Goal: Task Accomplishment & Management: Use online tool/utility

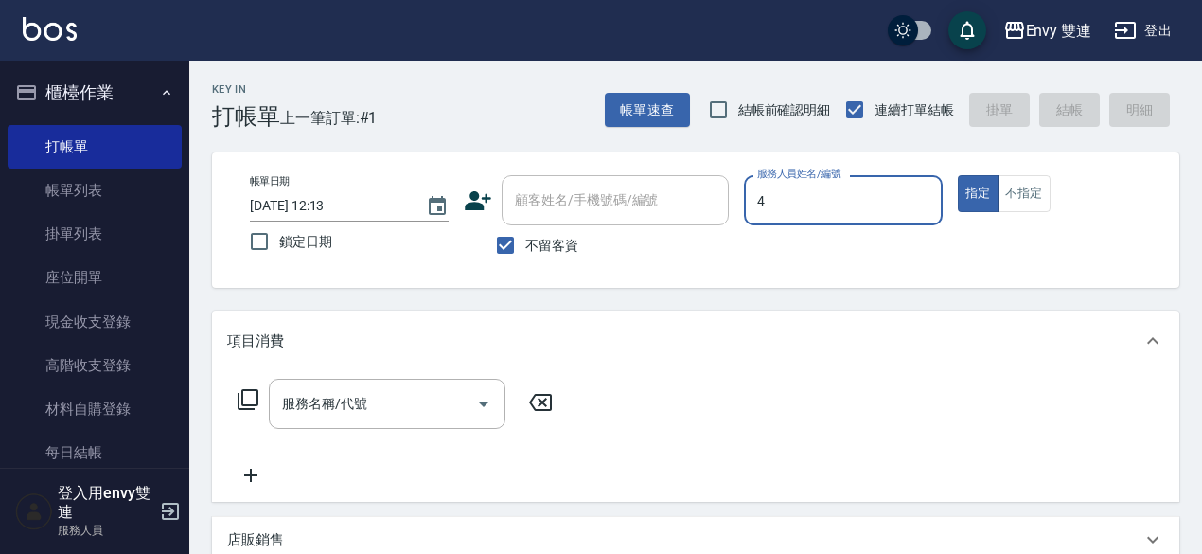
type input "[PERSON_NAME]-4"
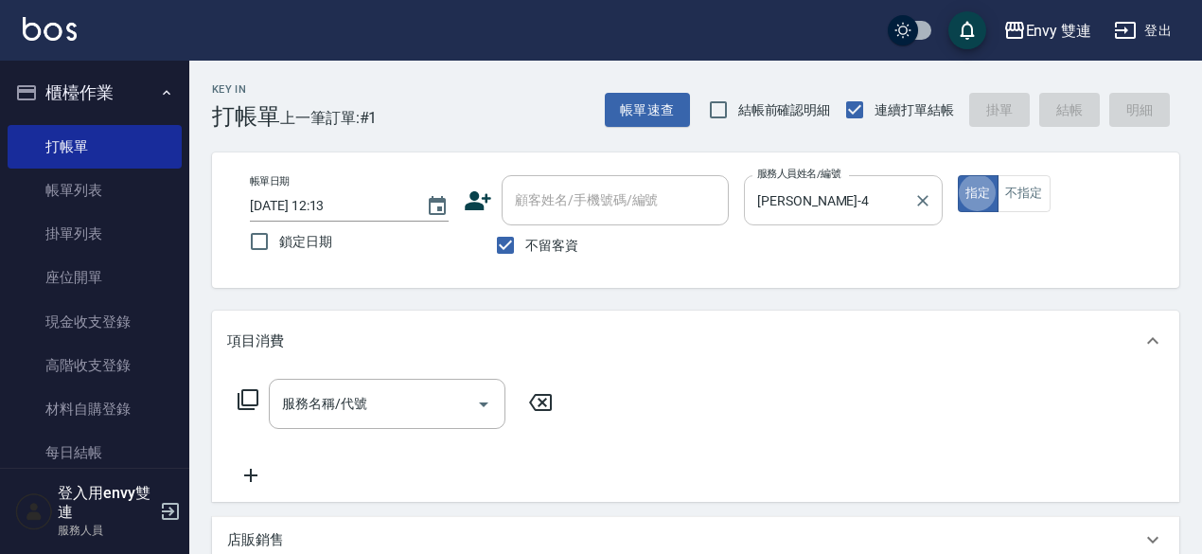
type button "true"
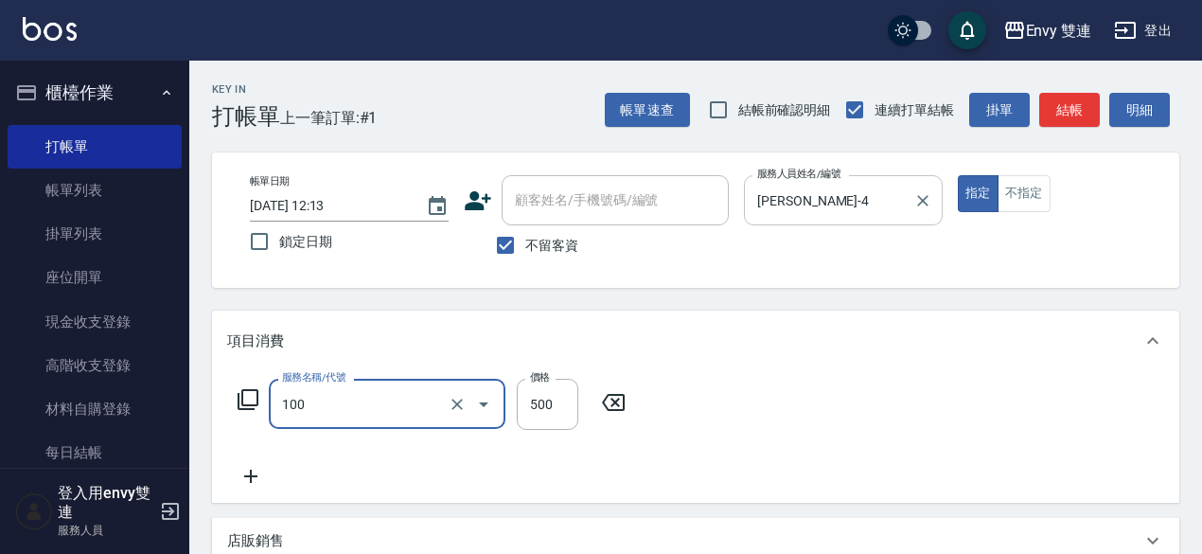
type input "洗＋剪(100)"
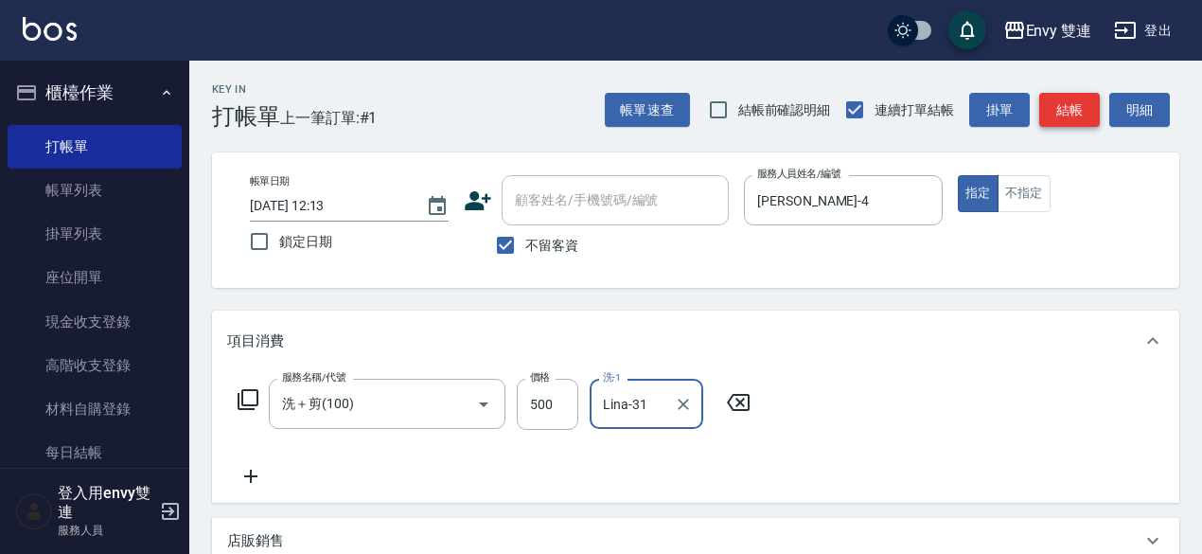
type input "Lina-31"
click at [1090, 111] on button "結帳" at bounding box center [1069, 110] width 61 height 35
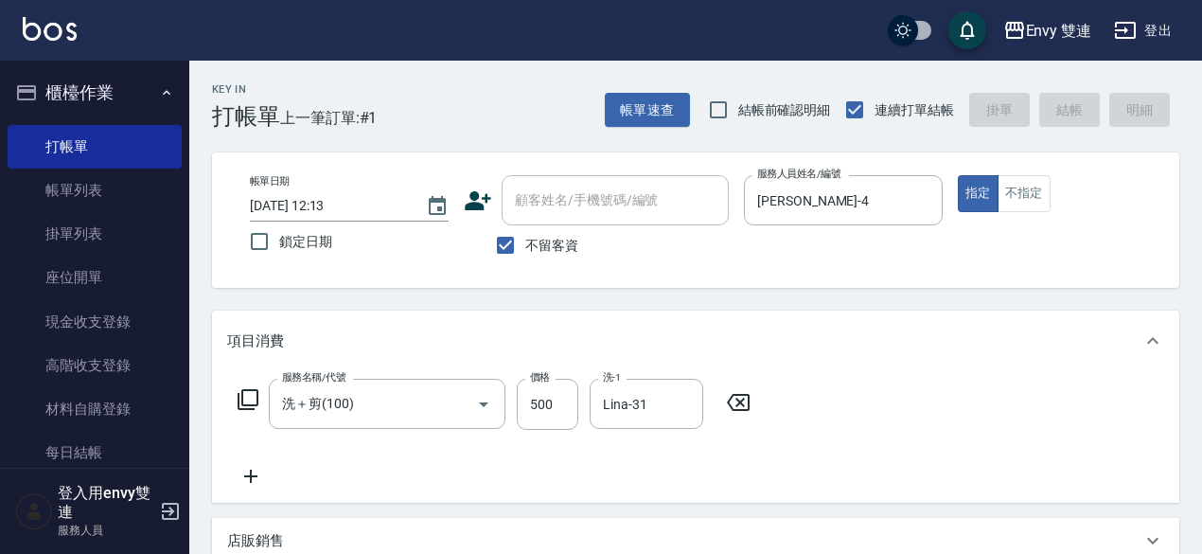
type input "[DATE] 17:46"
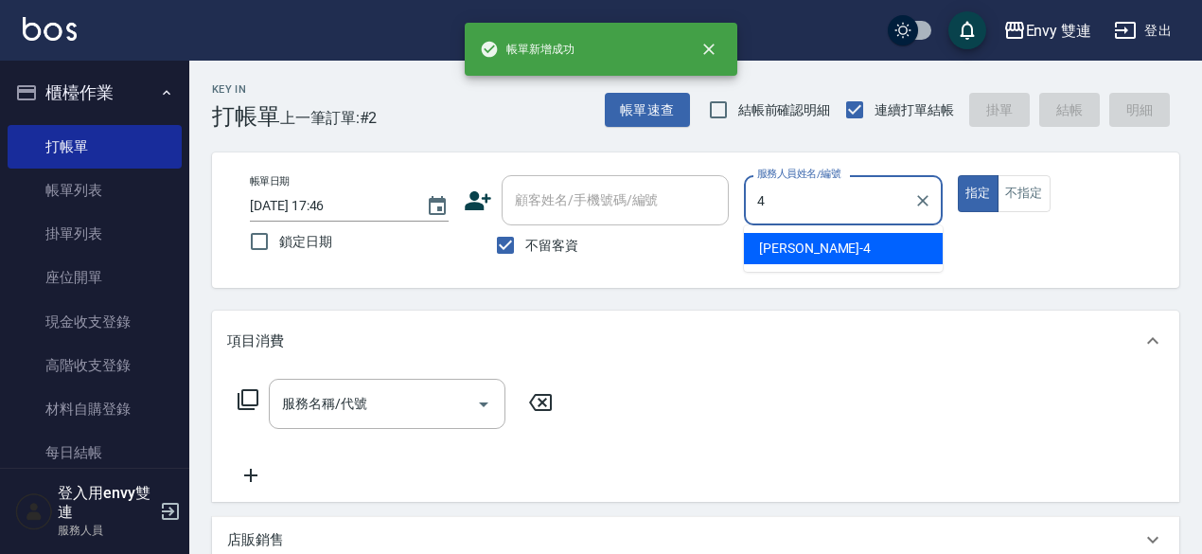
type input "[PERSON_NAME]-4"
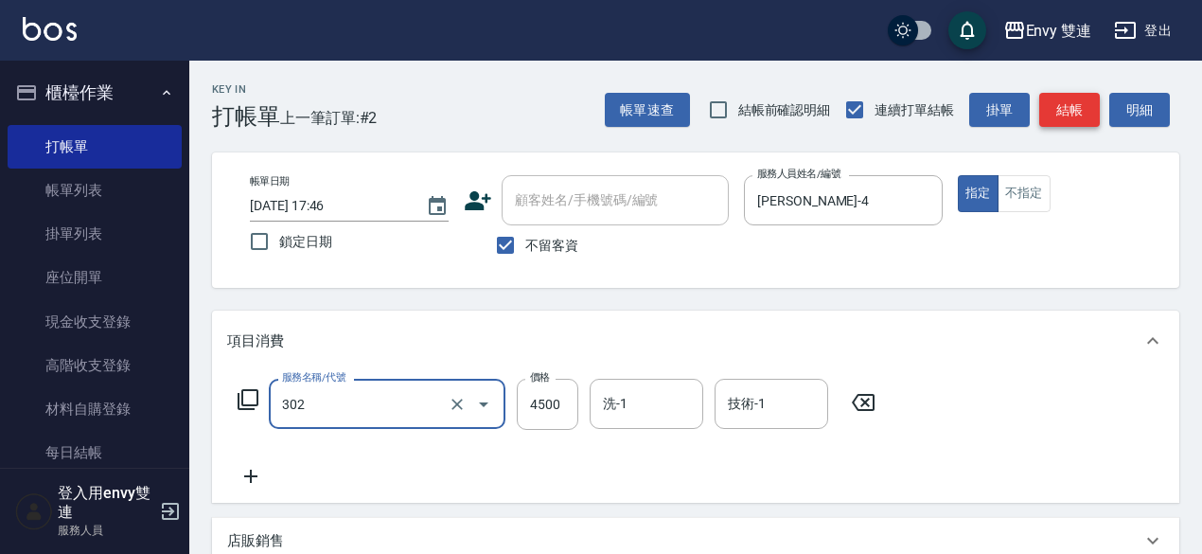
type input "水質感熱塑燙(302)"
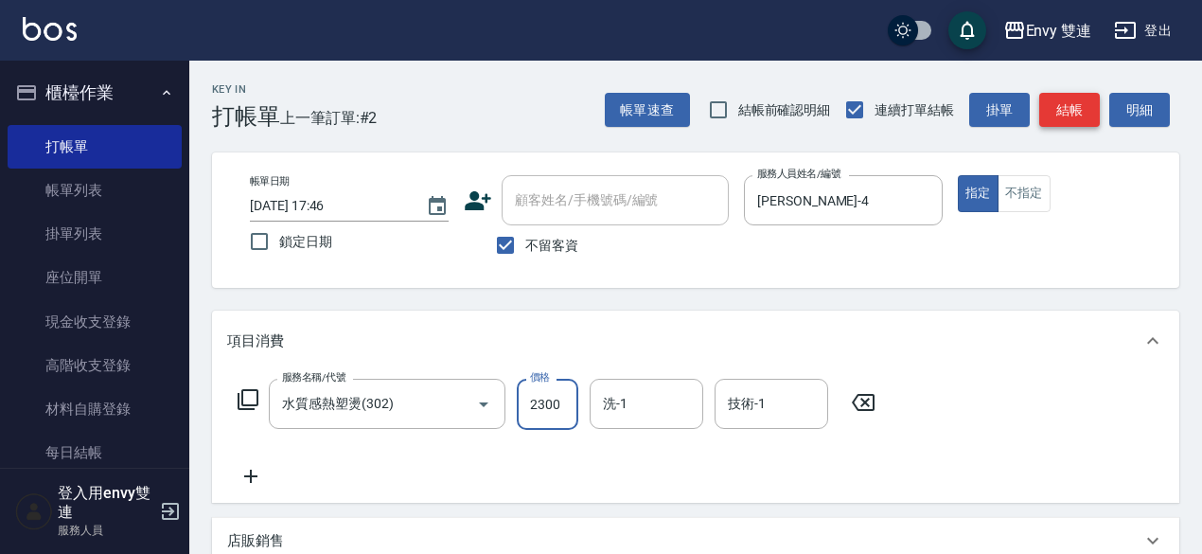
type input "2300"
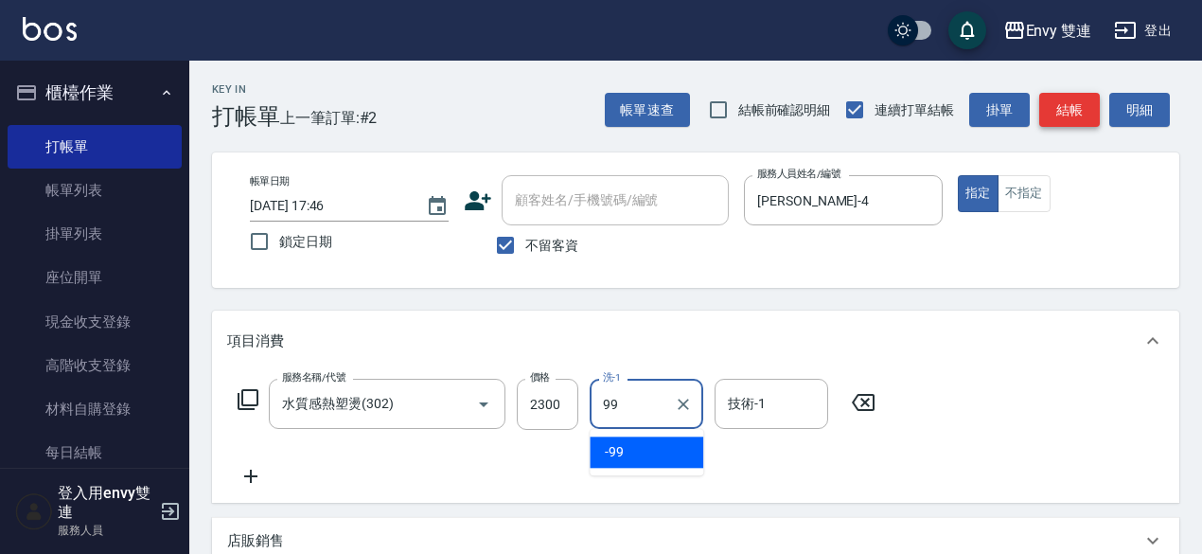
type input "-99"
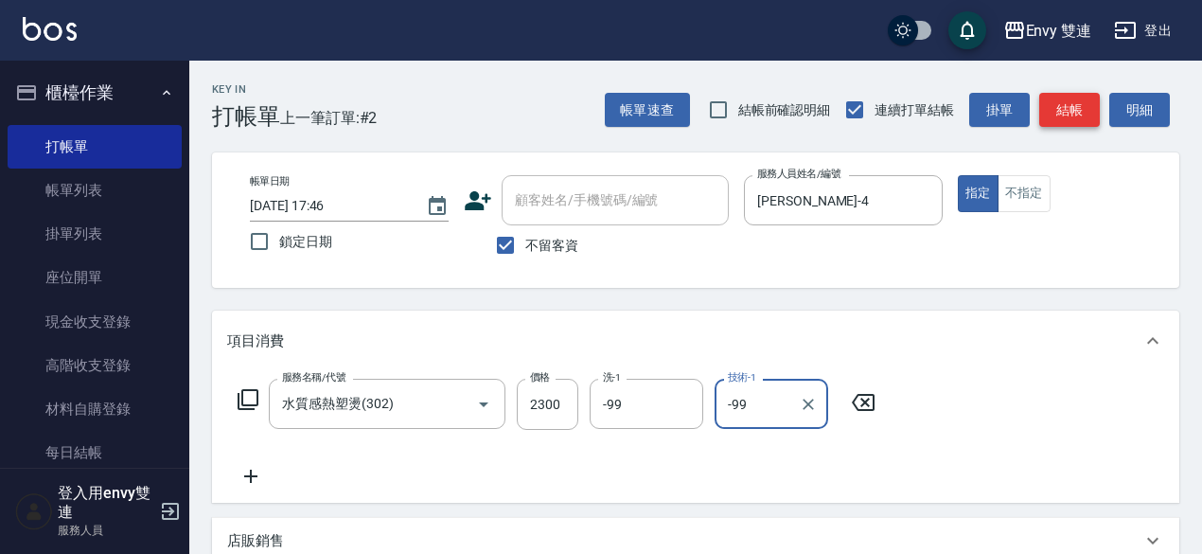
type input "-99"
click at [1090, 111] on button "結帳" at bounding box center [1069, 110] width 61 height 35
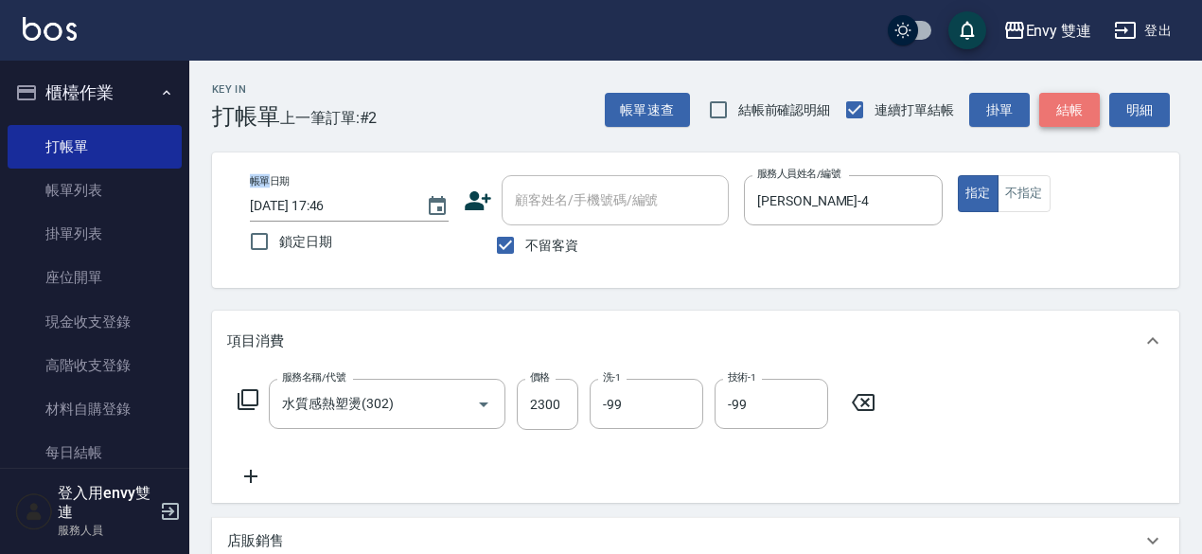
click at [1090, 111] on div "帳單速查 結帳前確認明細 連續打單結帳 掛單 結帳 明細" at bounding box center [892, 110] width 575 height 40
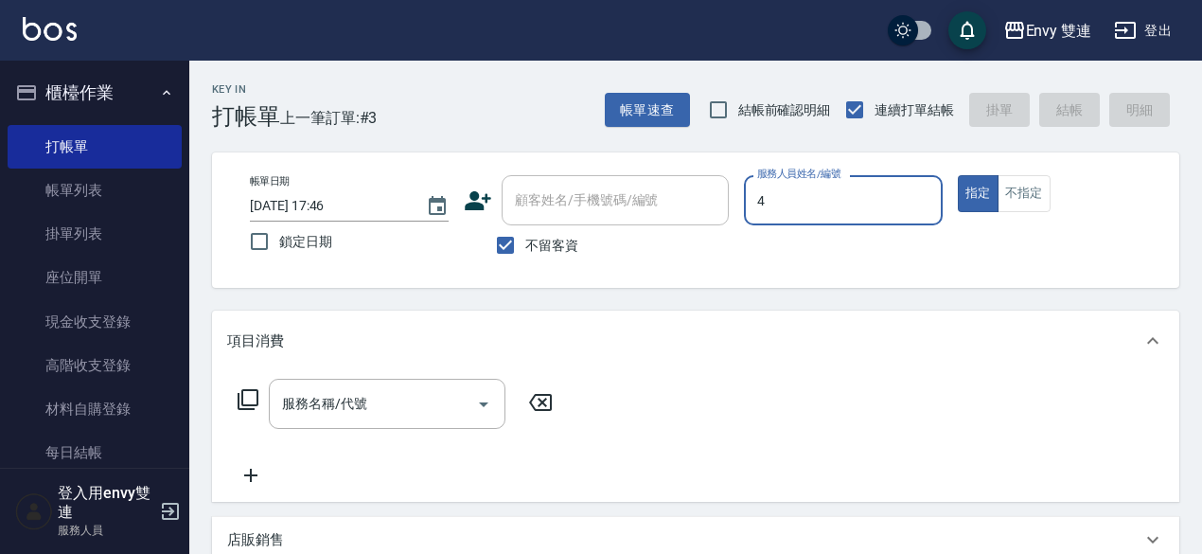
type input "[PERSON_NAME]-4"
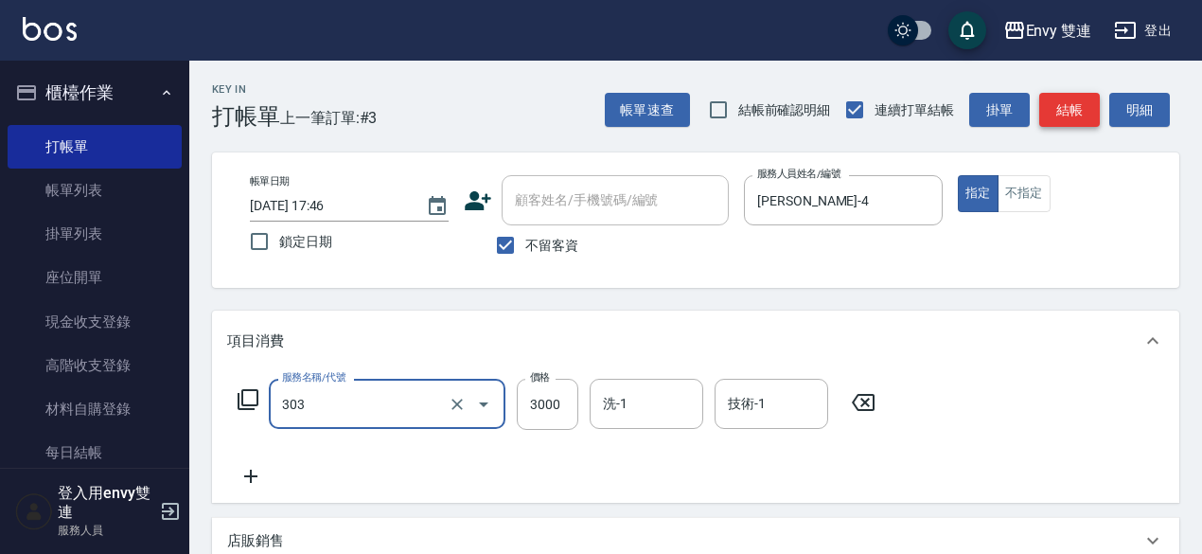
type input "冷塑燙 (303)"
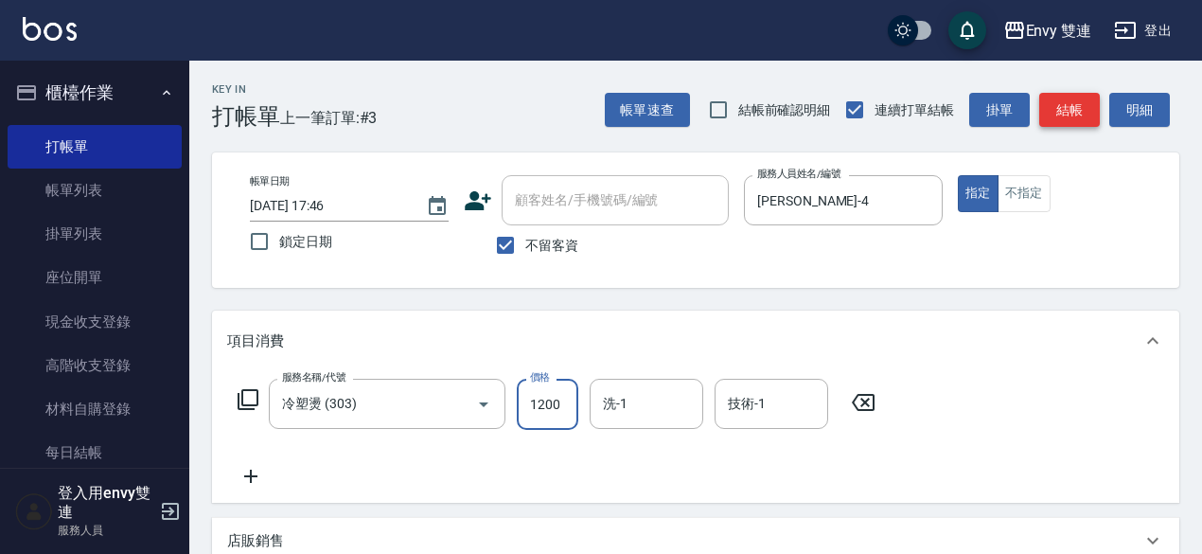
type input "1200"
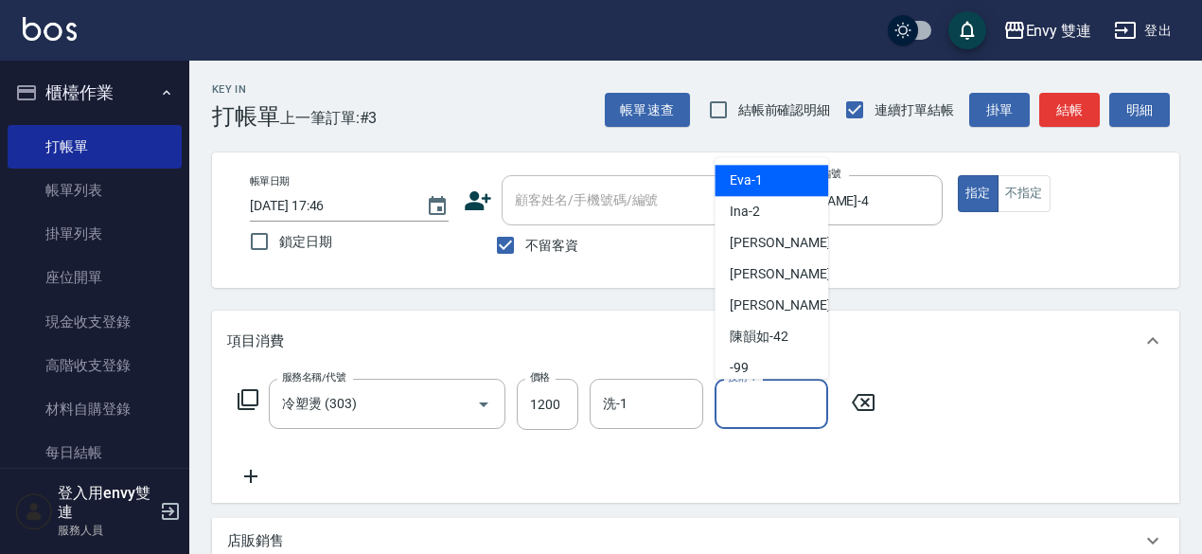
click at [739, 406] on input "技術-1" at bounding box center [771, 403] width 97 height 33
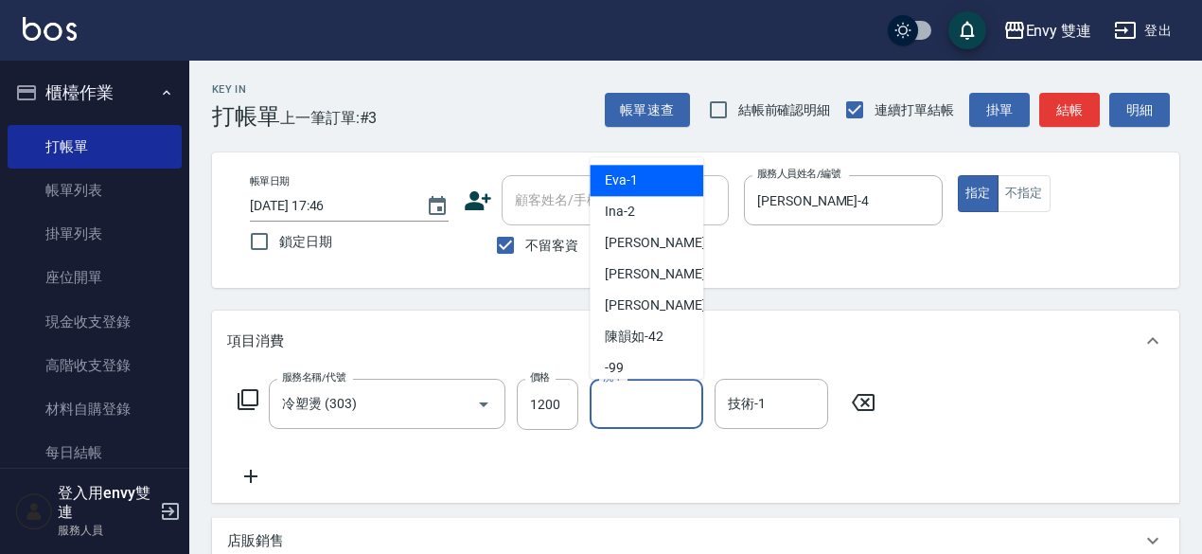
click at [638, 402] on input "洗-1" at bounding box center [646, 403] width 97 height 33
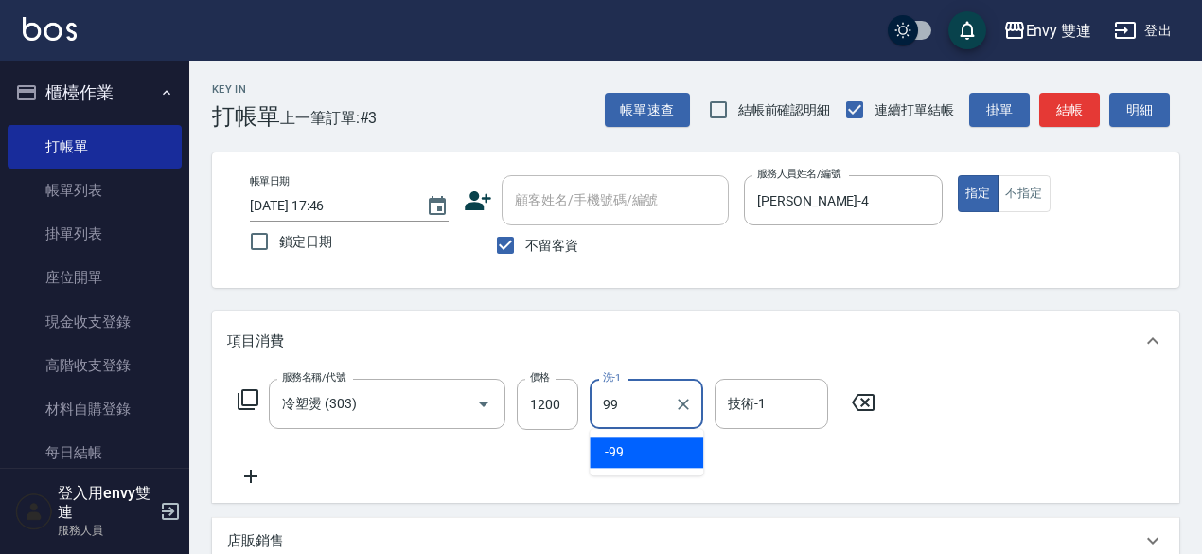
type input "-99"
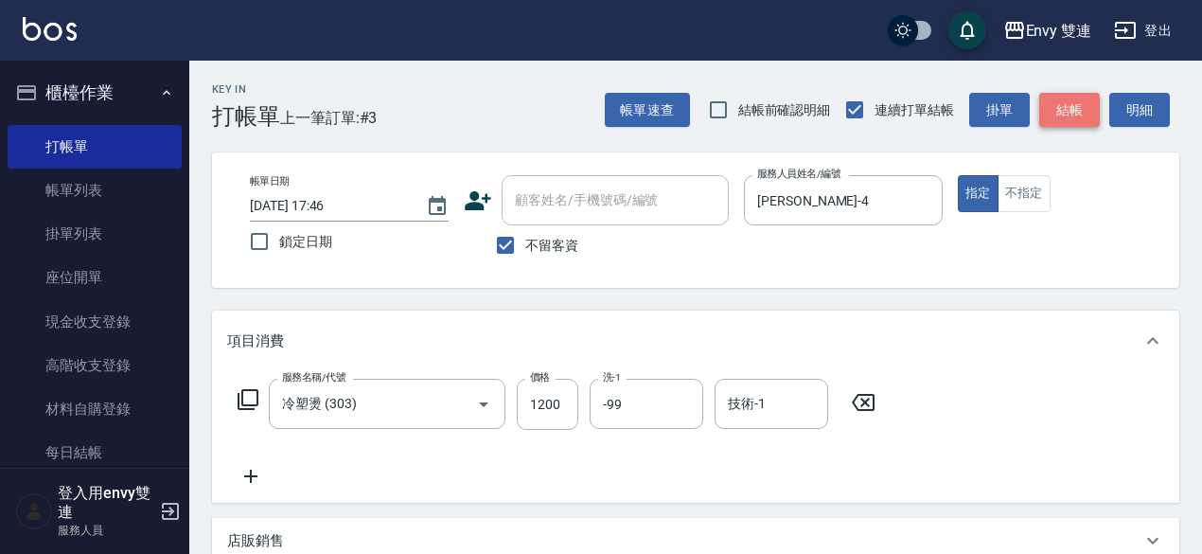
click at [1073, 99] on button "結帳" at bounding box center [1069, 110] width 61 height 35
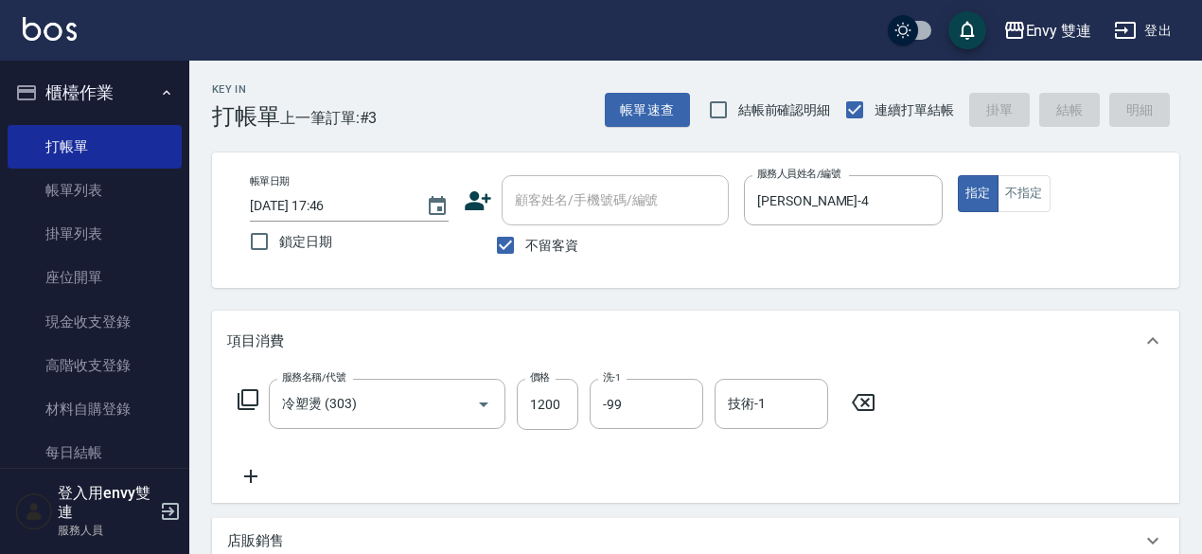
type input "[DATE] 17:47"
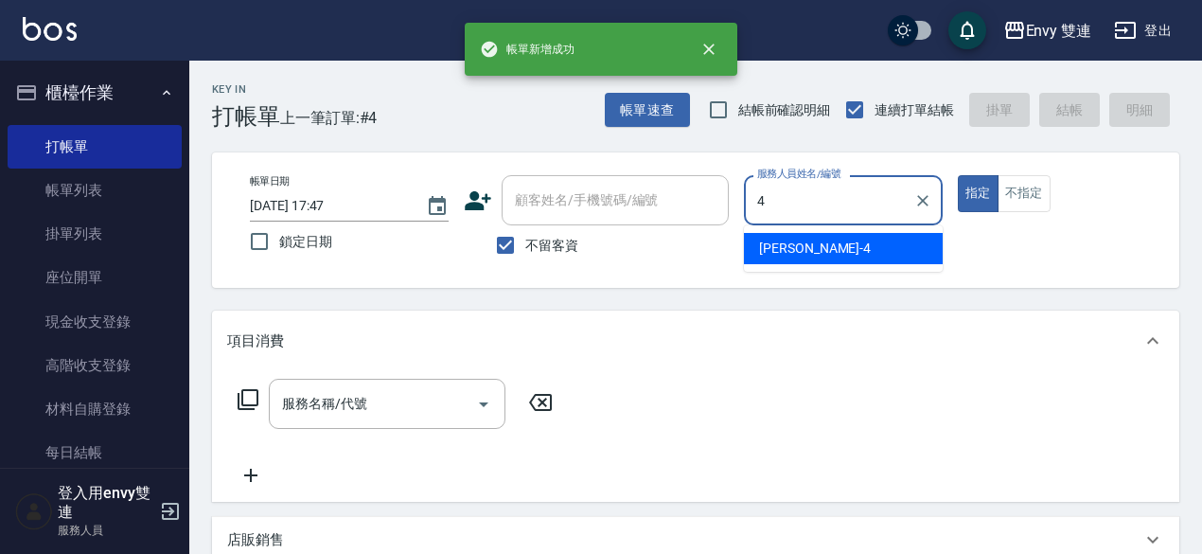
type input "[PERSON_NAME]-4"
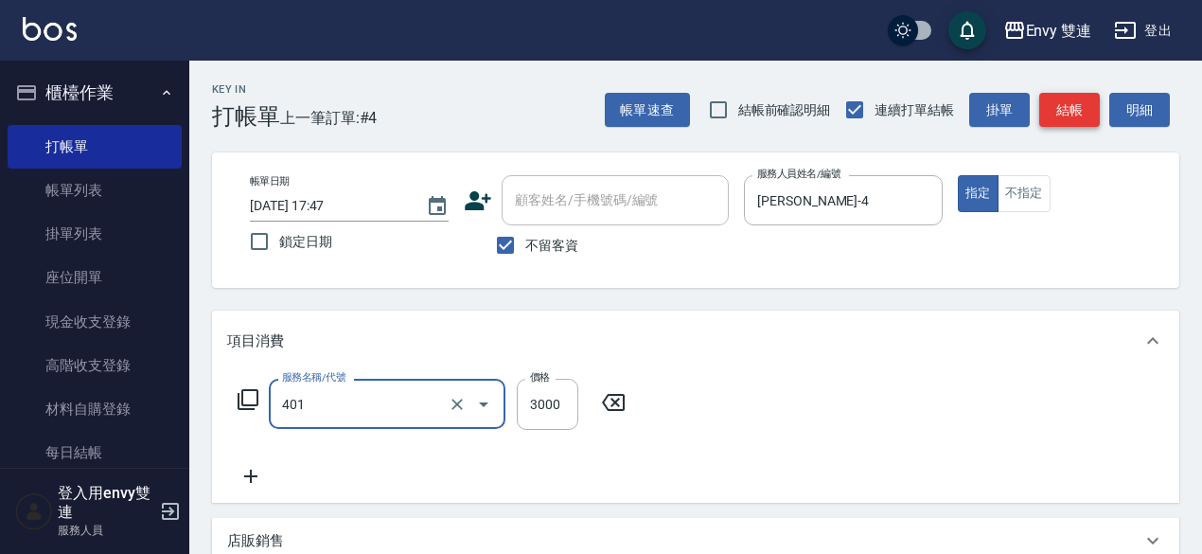
type input "染髮(401)"
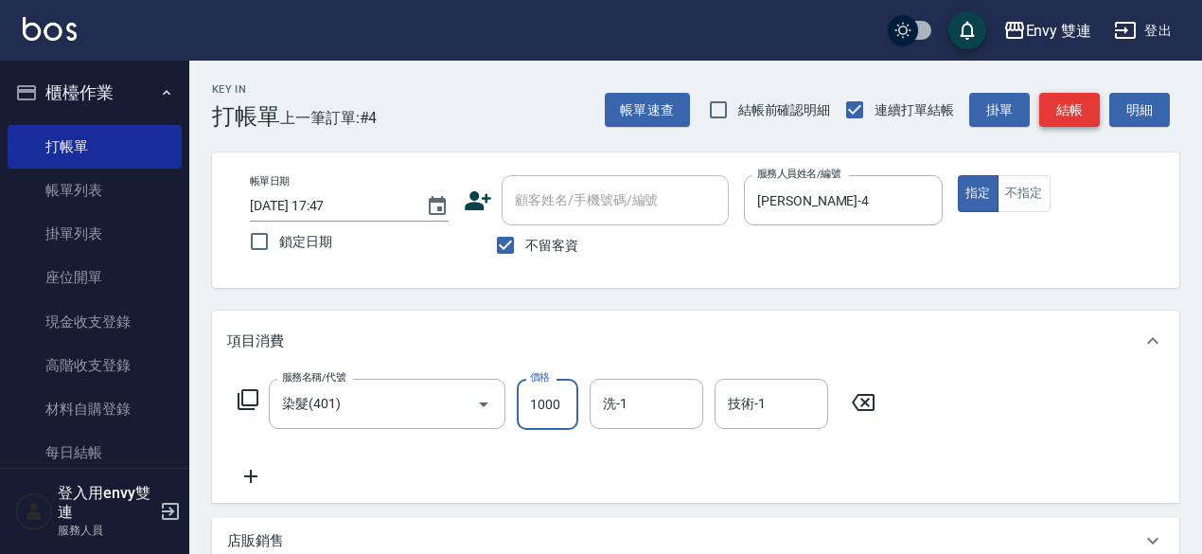
type input "1000"
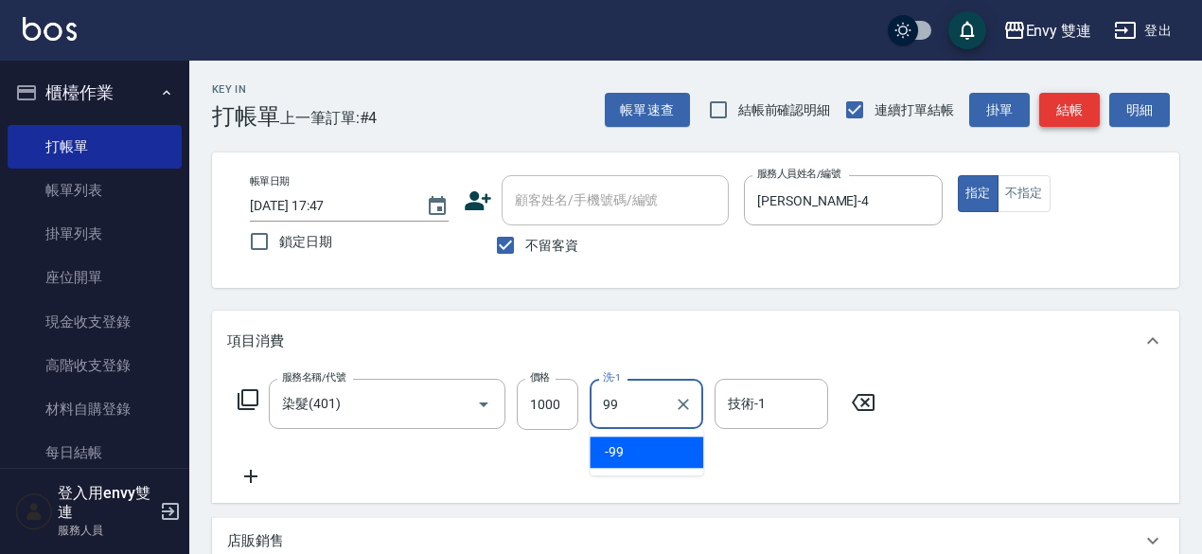
type input "-99"
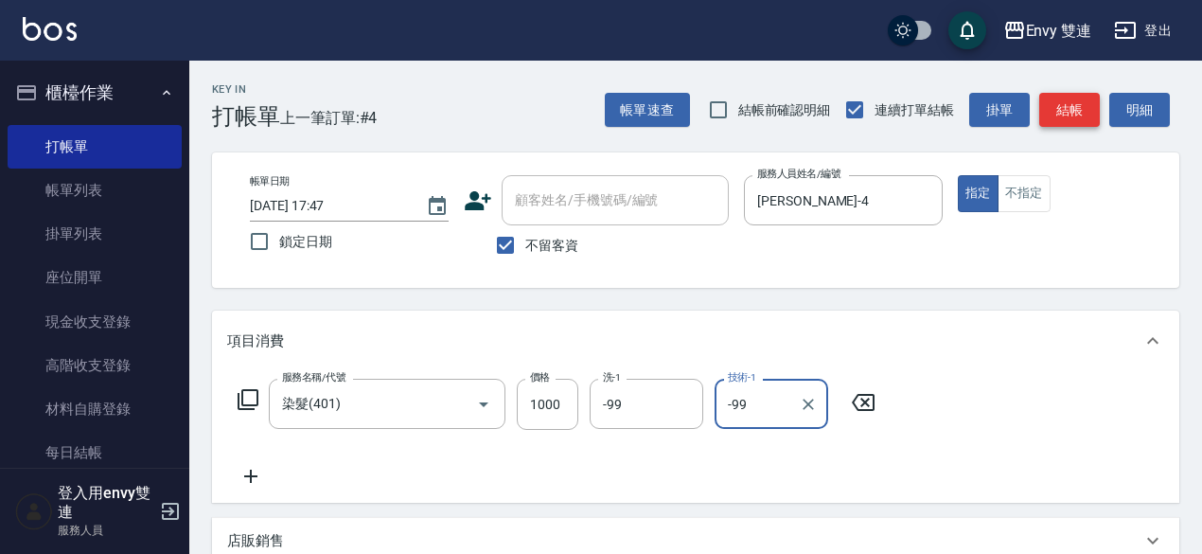
type input "-99"
click at [1073, 99] on button "結帳" at bounding box center [1069, 110] width 61 height 35
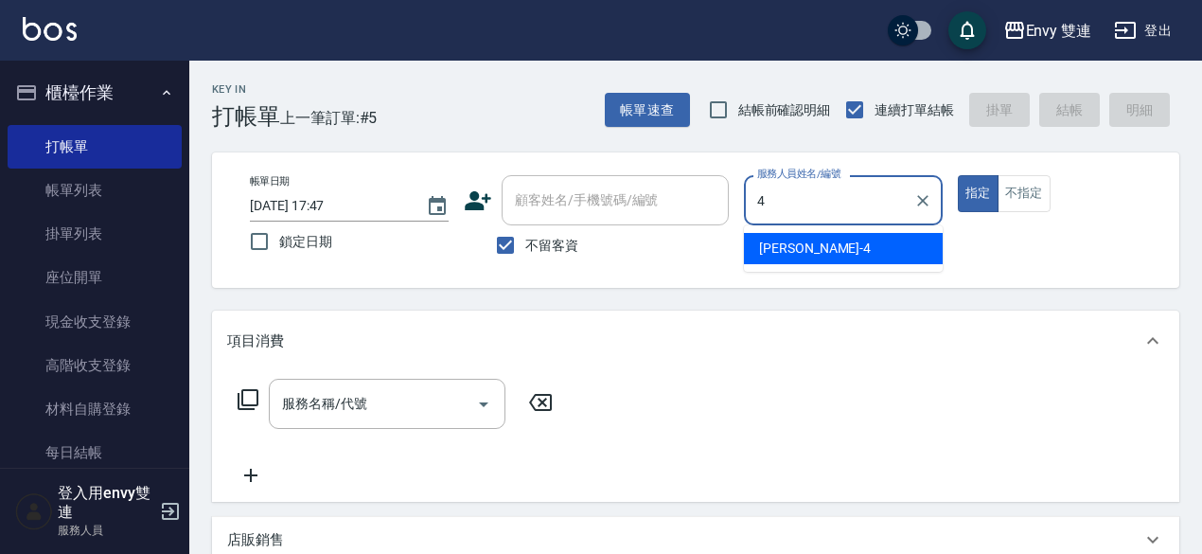
type input "[PERSON_NAME]-4"
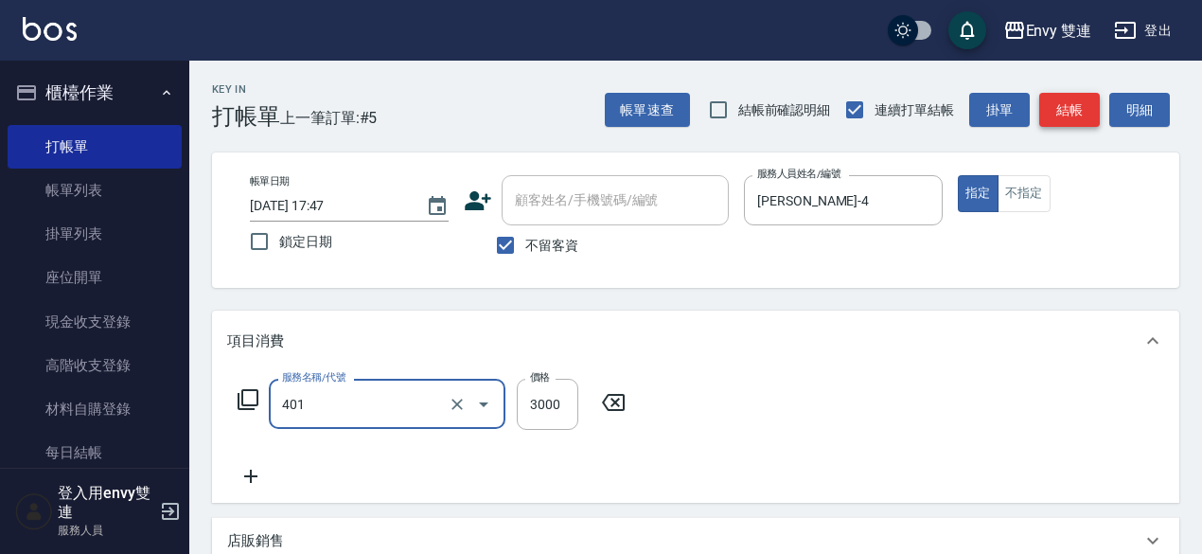
type input "染髮(401)"
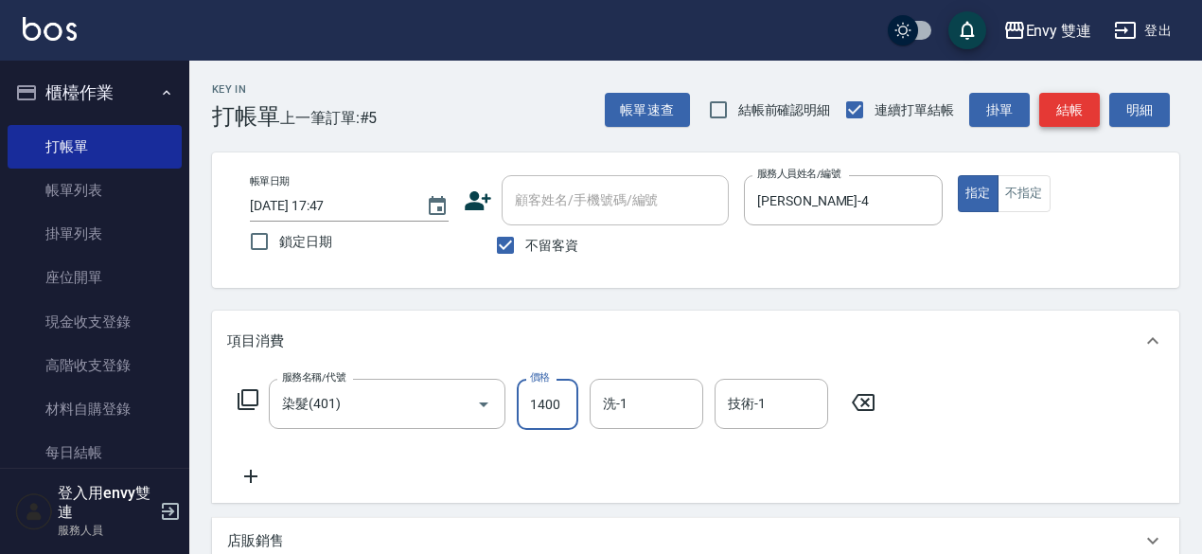
type input "1400"
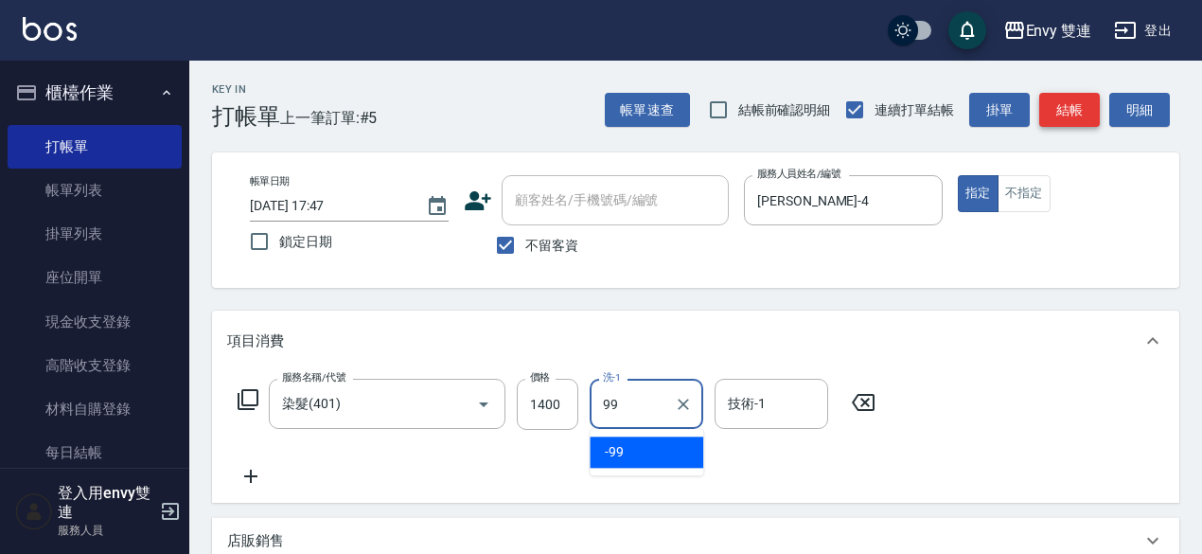
type input "-99"
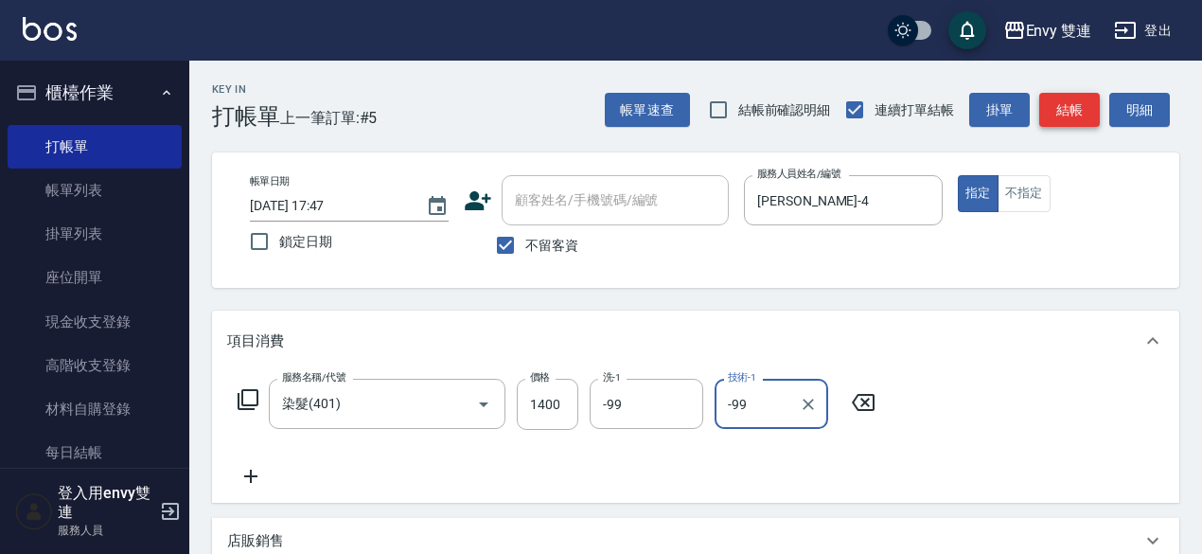
type input "-99"
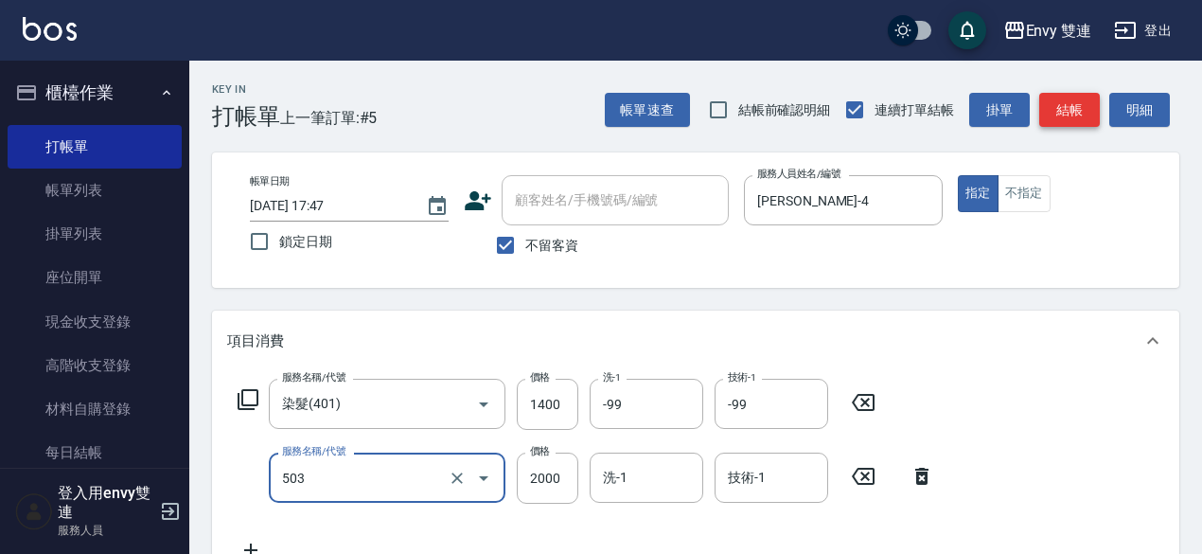
type input "日本結構二段式(503)"
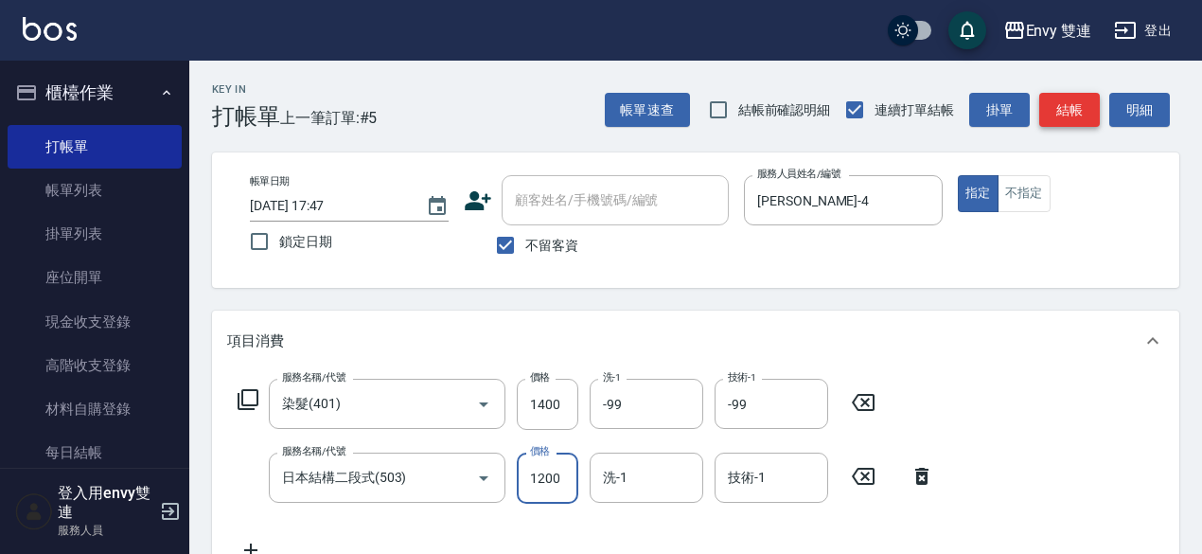
type input "1200"
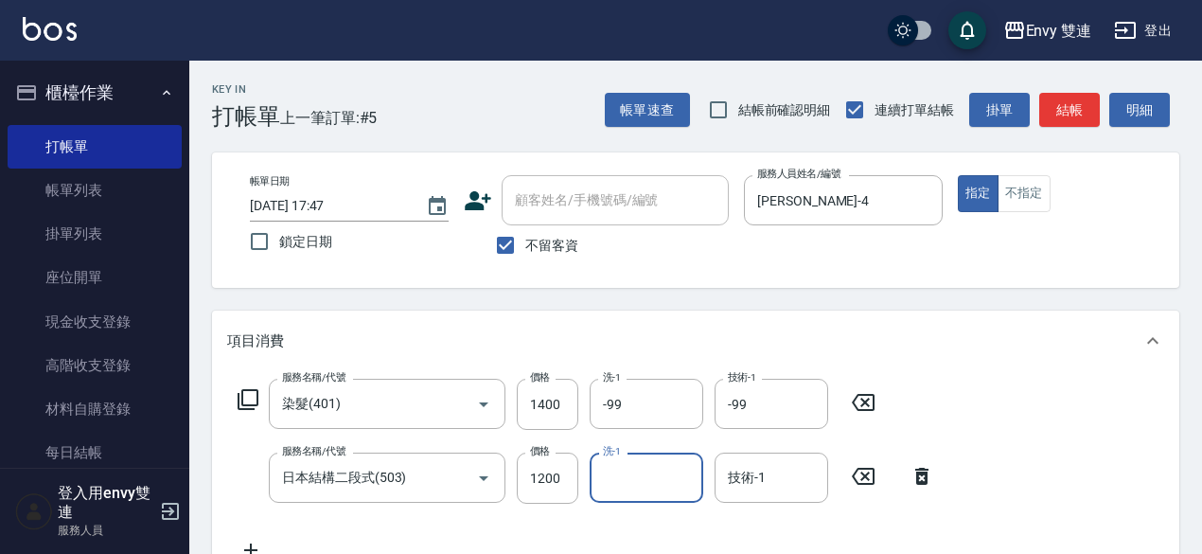
scroll to position [137, 0]
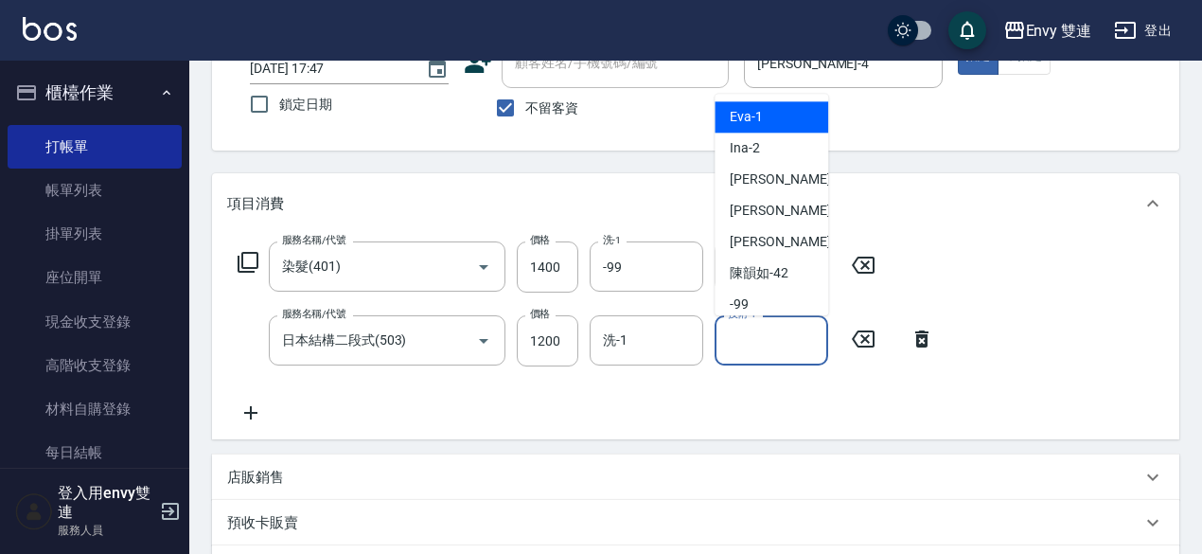
click at [754, 342] on input "技術-1" at bounding box center [771, 340] width 97 height 33
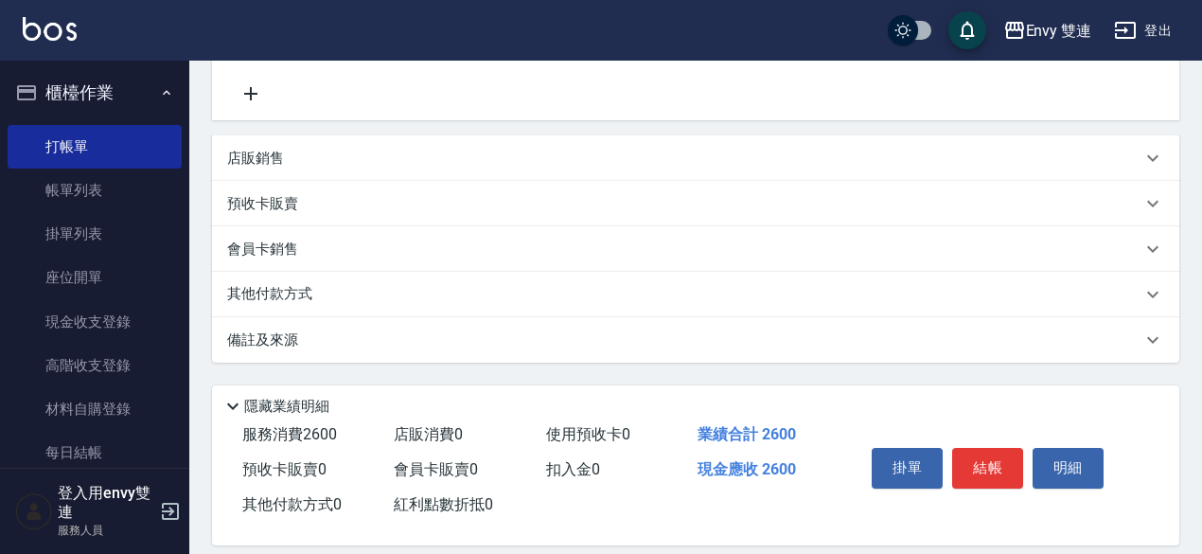
scroll to position [458, 0]
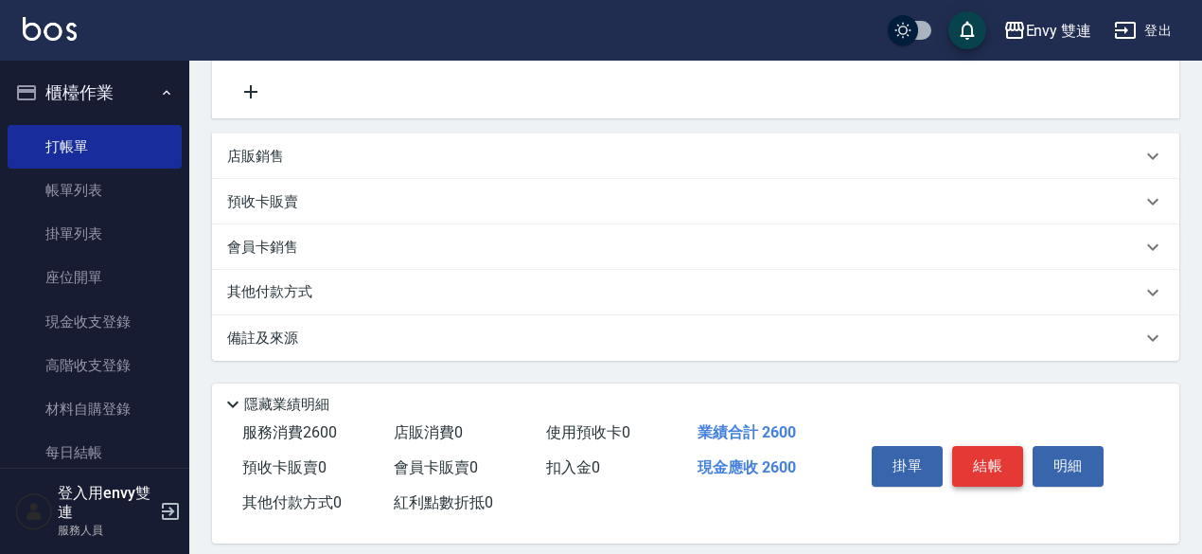
type input "-99"
click at [986, 467] on button "結帳" at bounding box center [987, 466] width 71 height 40
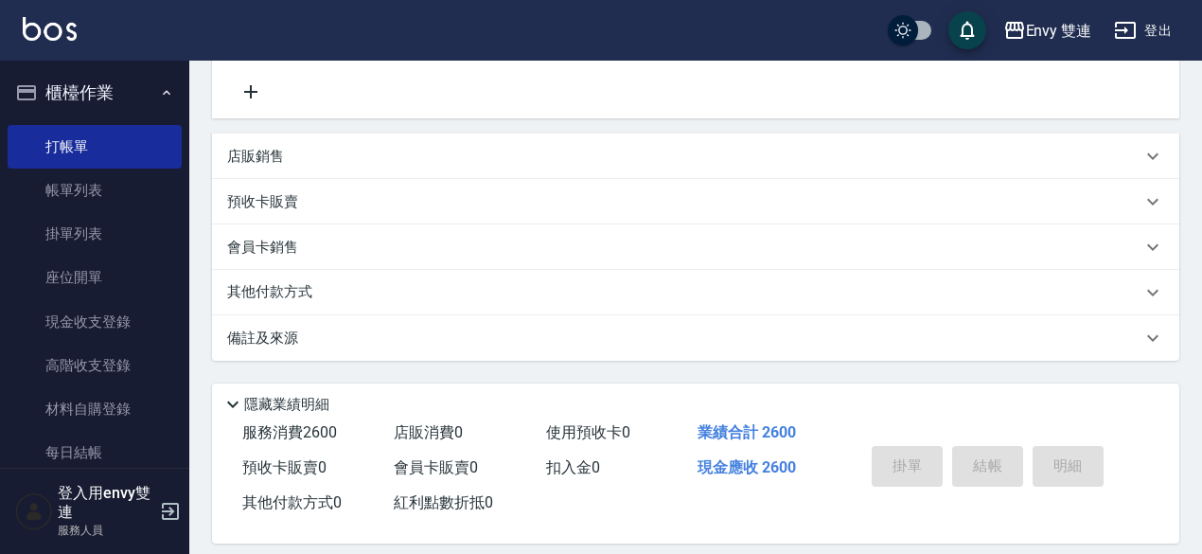
type input "[DATE] 17:48"
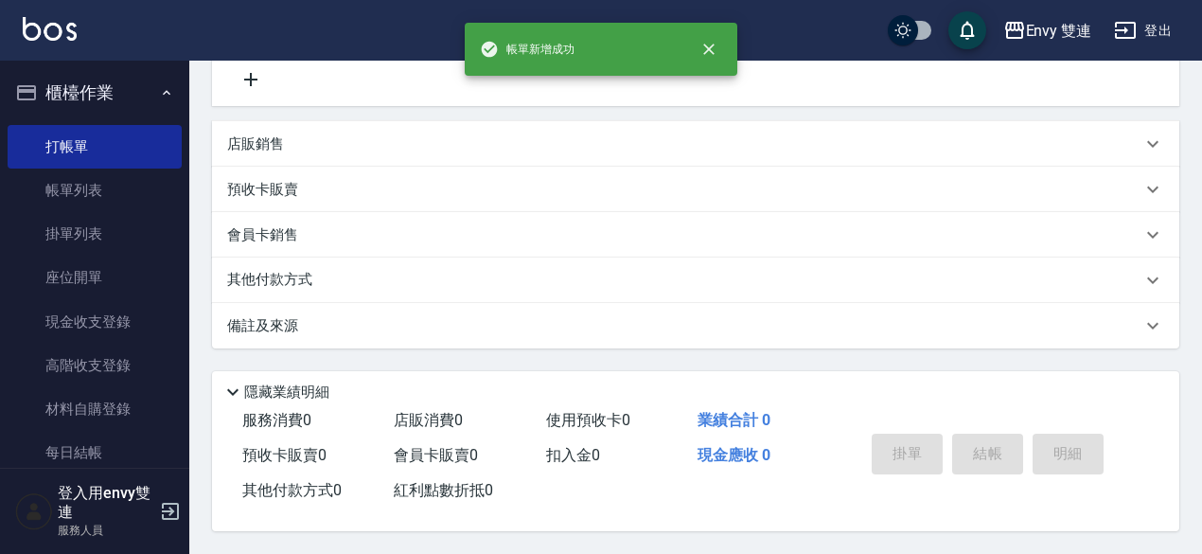
scroll to position [0, 0]
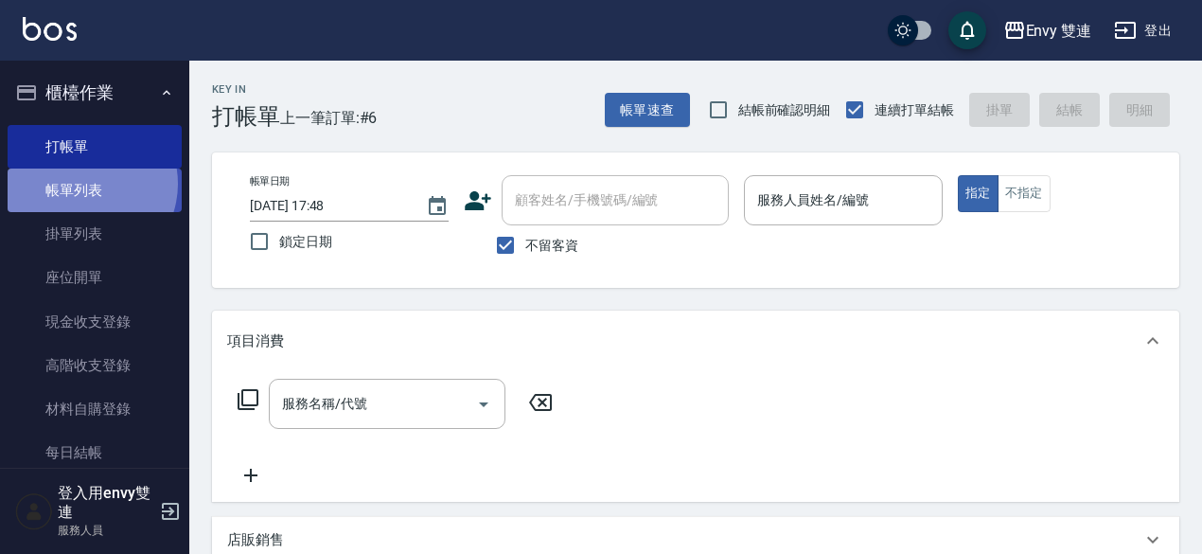
click at [82, 184] on link "帳單列表" at bounding box center [95, 191] width 174 height 44
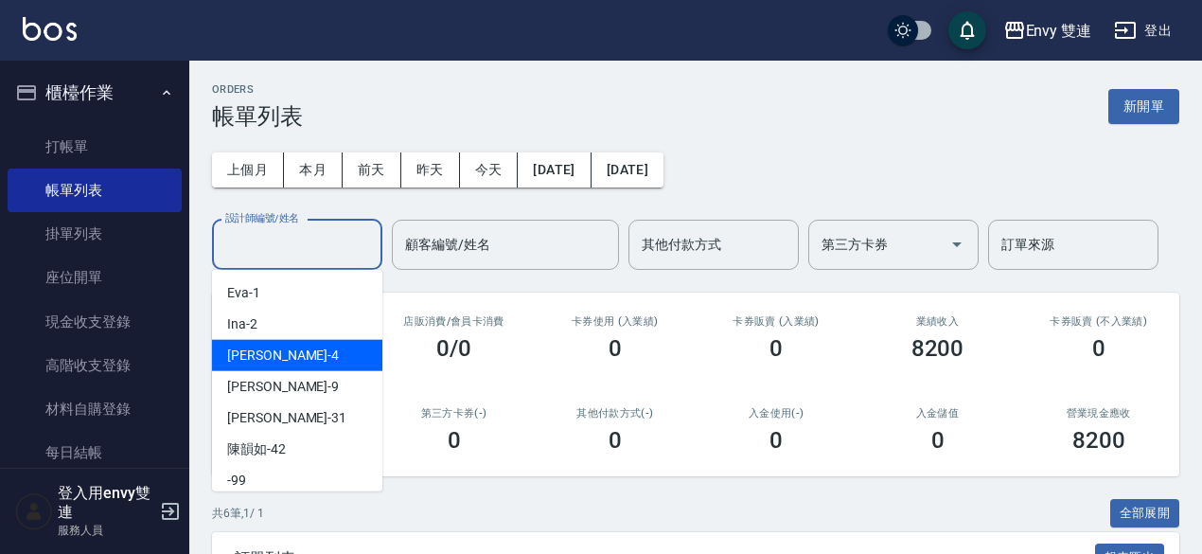
drag, startPoint x: 294, startPoint y: 253, endPoint x: 297, endPoint y: 363, distance: 109.9
click at [297, 363] on body "Envy 雙連 登出 櫃檯作業 打帳單 帳單列表 掛單列表 座位開單 現金收支登錄 高階收支登錄 材料自購登錄 每日結帳 排班表 掃碼打卡 預約管理 預約管理…" at bounding box center [601, 488] width 1202 height 976
click at [297, 363] on div "[PERSON_NAME] -4" at bounding box center [297, 355] width 170 height 31
type input "[PERSON_NAME]-4"
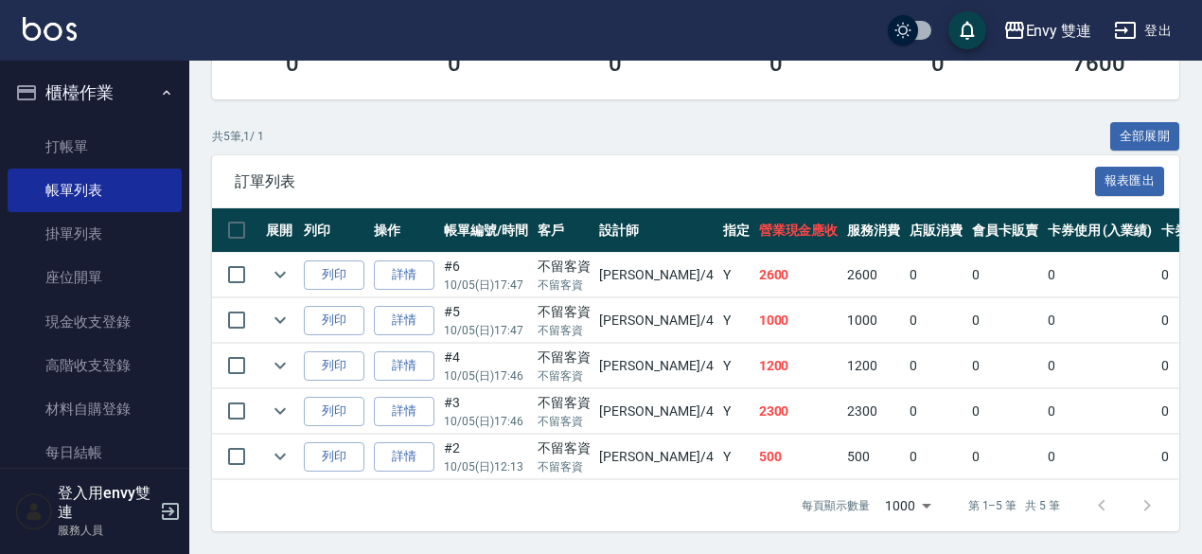
scroll to position [383, 0]
